Goal: Information Seeking & Learning: Learn about a topic

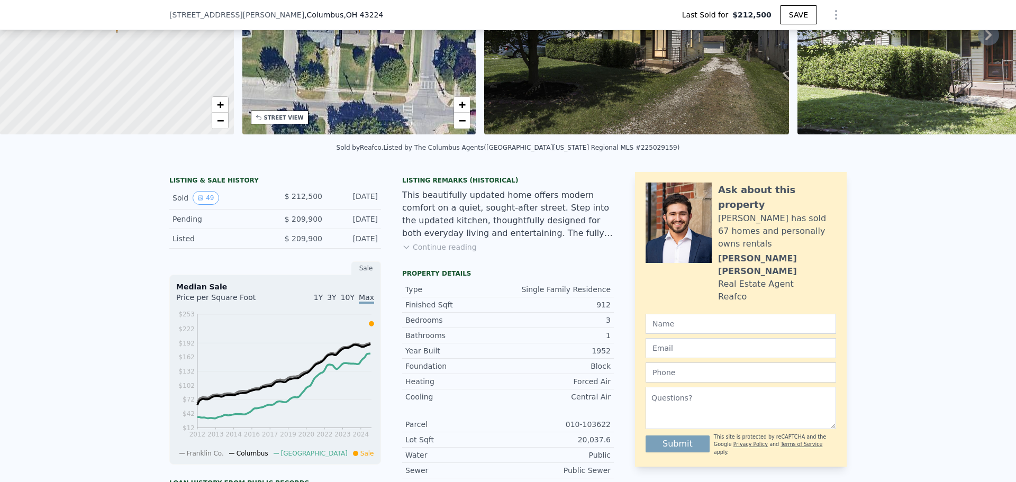
scroll to position [155, 0]
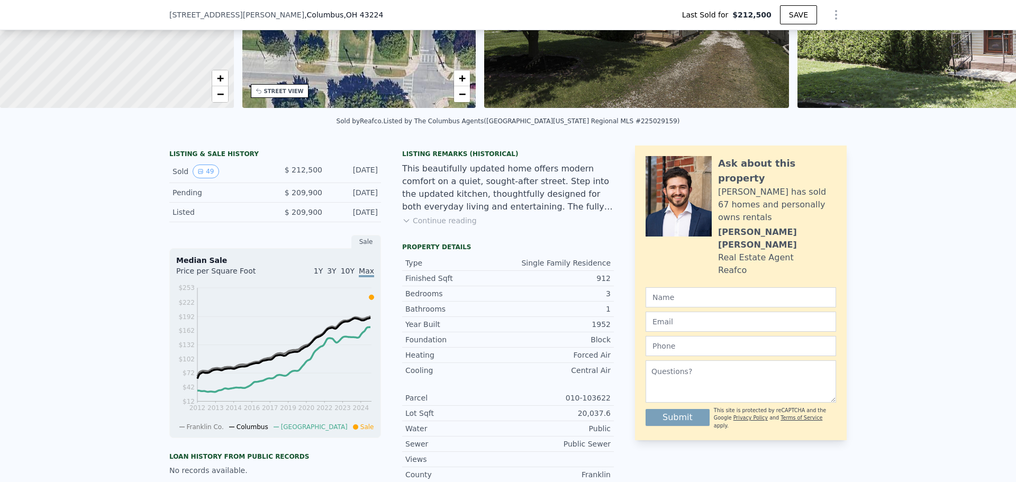
click at [345, 275] on span "10Y" at bounding box center [348, 271] width 14 height 8
click at [335, 275] on span "3Y" at bounding box center [331, 271] width 9 height 8
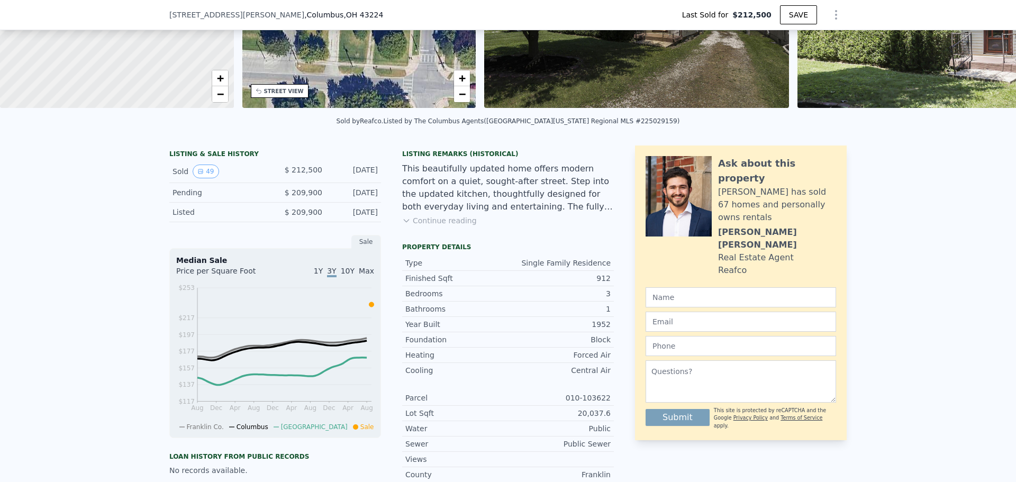
click at [318, 282] on div "1Y 3Y 10Y Max" at bounding box center [324, 274] width 99 height 17
click at [326, 282] on div "1Y 3Y 10Y Max" at bounding box center [324, 274] width 99 height 17
click at [323, 275] on span "1Y" at bounding box center [318, 271] width 9 height 8
click at [362, 282] on div "1Y 3Y 10Y Max" at bounding box center [324, 274] width 99 height 17
click at [366, 266] on div "Median Sale" at bounding box center [275, 260] width 198 height 11
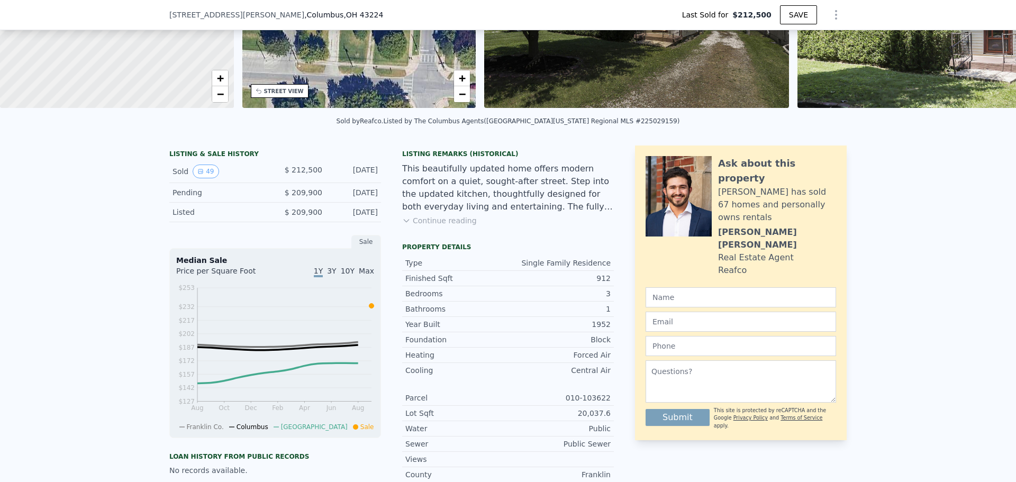
click at [365, 275] on span "Max" at bounding box center [366, 271] width 15 height 8
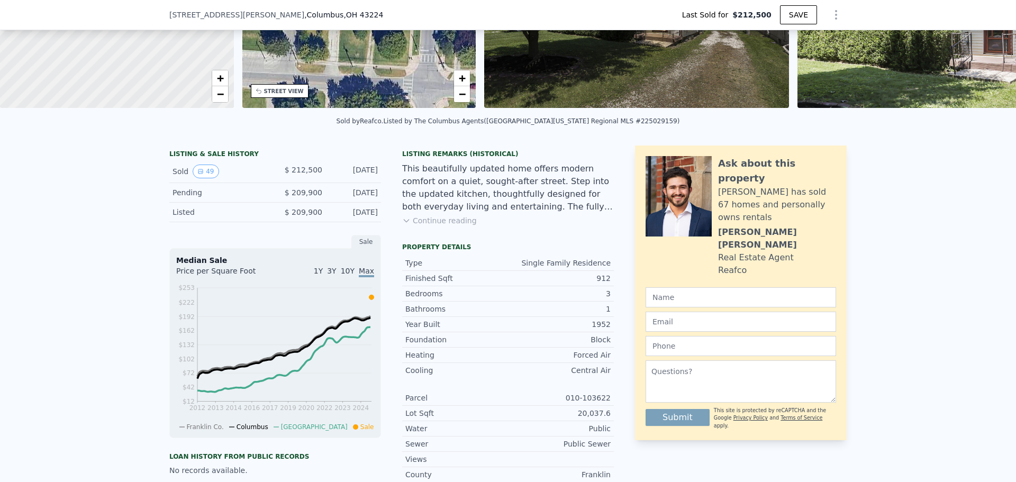
click at [447, 226] on button "Continue reading" at bounding box center [439, 220] width 75 height 11
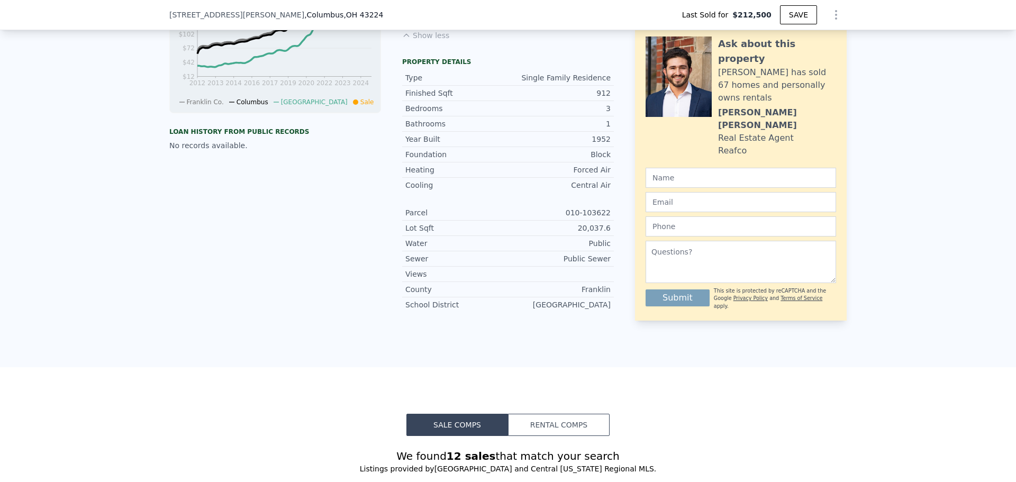
scroll to position [265, 0]
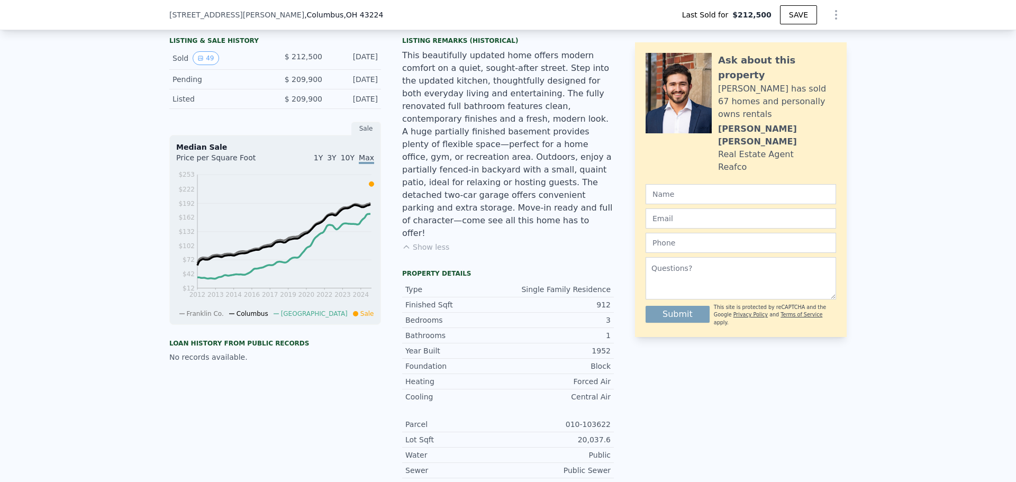
click at [830, 11] on icon "Show Options" at bounding box center [836, 14] width 13 height 13
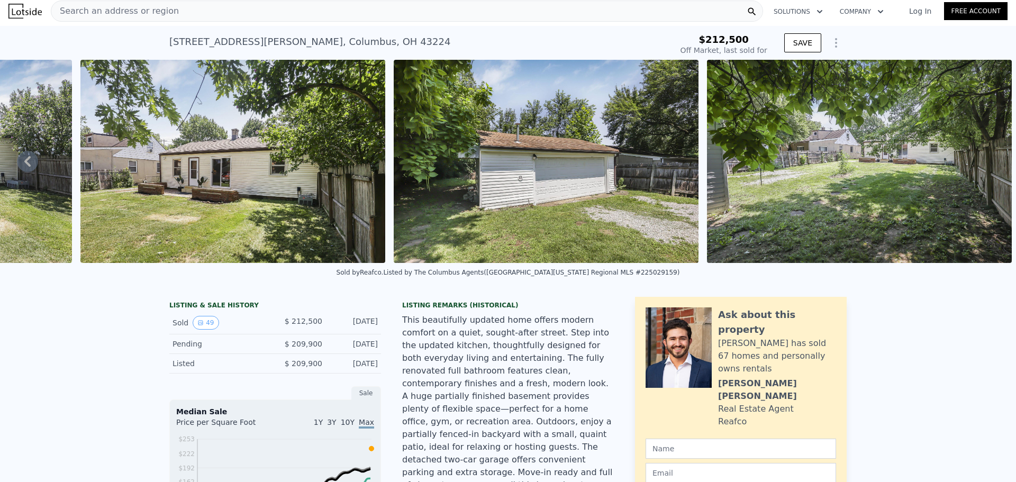
scroll to position [0, 0]
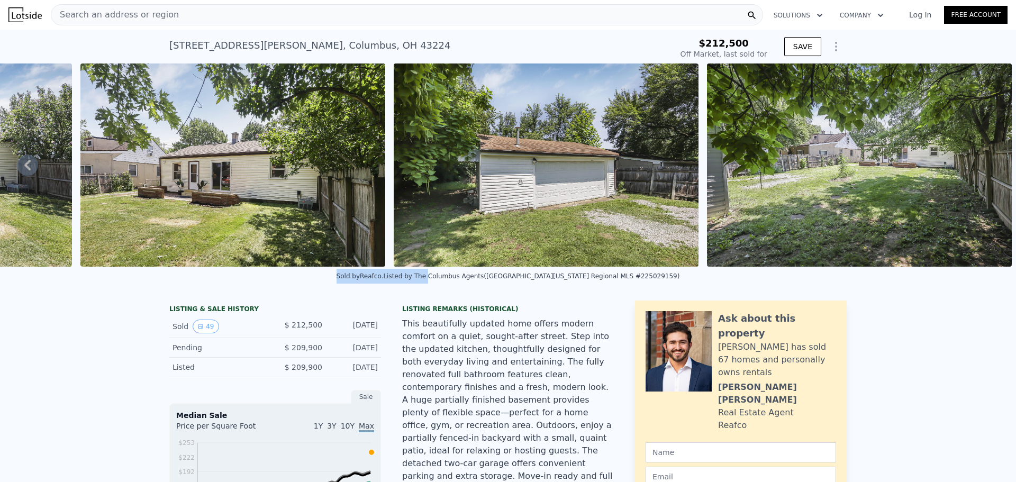
drag, startPoint x: 361, startPoint y: 281, endPoint x: 444, endPoint y: 299, distance: 84.5
click at [444, 292] on div "Sold by [PERSON_NAME] . Listed by The Columbus Agents ([GEOGRAPHIC_DATA] and Ce…" at bounding box center [508, 279] width 1016 height 25
drag, startPoint x: 432, startPoint y: 285, endPoint x: 494, endPoint y: 289, distance: 61.5
click at [494, 289] on div "Sold by [PERSON_NAME] . Listed by The Columbus Agents ([GEOGRAPHIC_DATA] and Ce…" at bounding box center [508, 279] width 1016 height 25
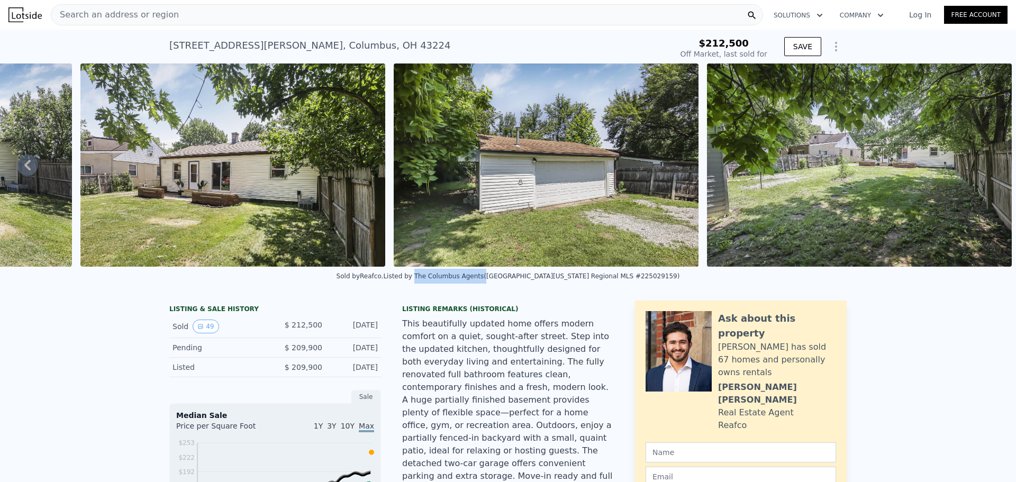
copy div "The Columbus Agents"
click at [466, 276] on div "Sold by [PERSON_NAME] . Listed by The Columbus Agents ([GEOGRAPHIC_DATA] and Ce…" at bounding box center [508, 279] width 1016 height 25
